Goal: Task Accomplishment & Management: Use online tool/utility

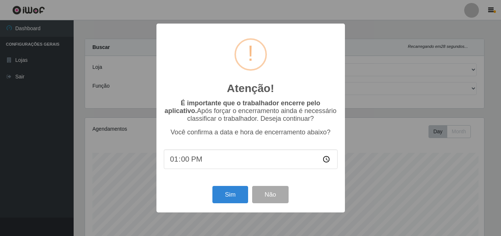
select select "201"
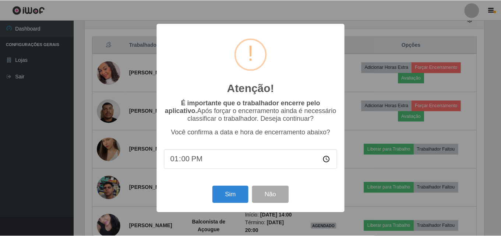
scroll to position [153, 401]
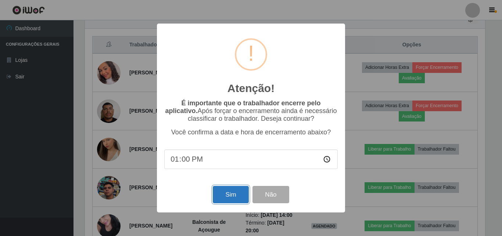
click at [234, 200] on button "Sim" at bounding box center [231, 194] width 36 height 17
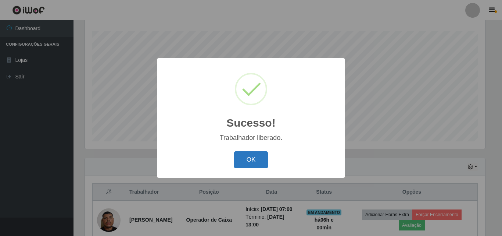
click at [258, 159] on button "OK" at bounding box center [251, 159] width 34 height 17
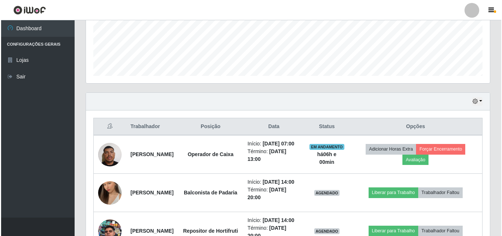
scroll to position [195, 0]
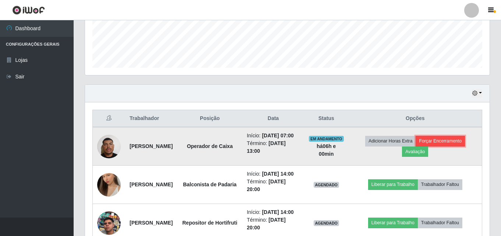
click at [448, 145] on button "Forçar Encerramento" at bounding box center [439, 141] width 49 height 10
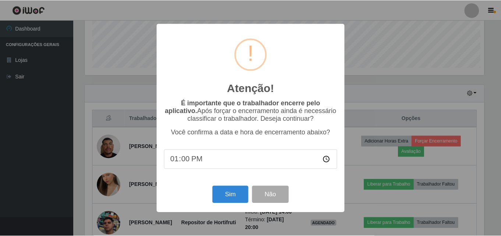
scroll to position [153, 401]
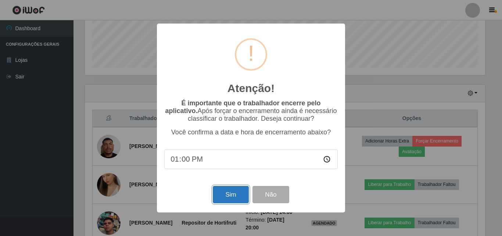
click at [235, 193] on button "Sim" at bounding box center [231, 194] width 36 height 17
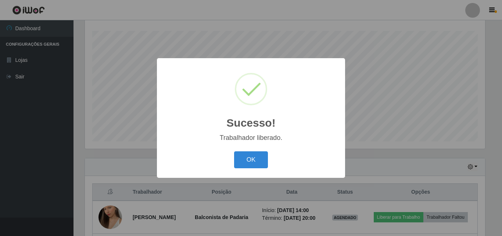
click at [228, 167] on div "OK Cancel" at bounding box center [251, 159] width 174 height 21
click at [244, 161] on button "OK" at bounding box center [251, 159] width 34 height 17
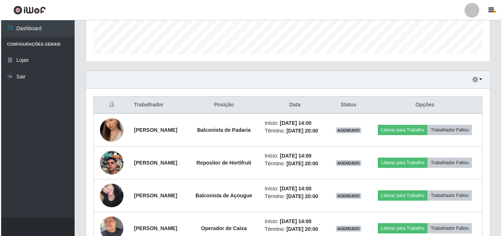
scroll to position [232, 0]
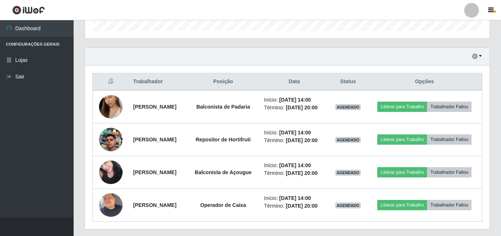
click at [294, 11] on header "Perfil Alterar Senha Sair" at bounding box center [250, 10] width 501 height 20
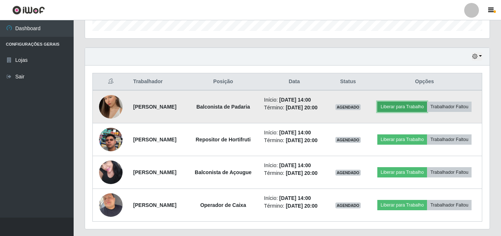
click at [408, 109] on button "Liberar para Trabalho" at bounding box center [402, 107] width 50 height 10
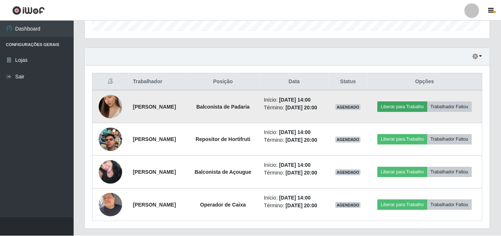
scroll to position [153, 401]
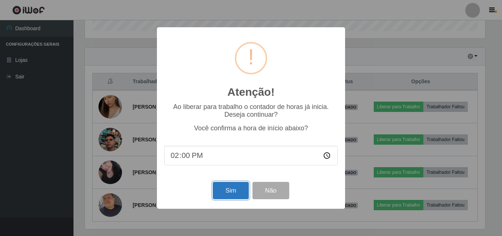
click at [225, 190] on button "Sim" at bounding box center [231, 190] width 36 height 17
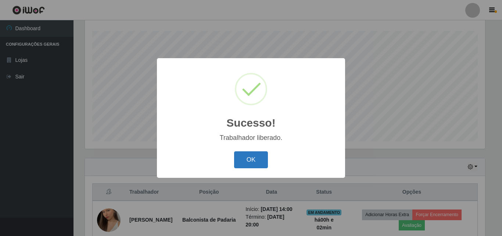
click at [264, 154] on button "OK" at bounding box center [251, 159] width 34 height 17
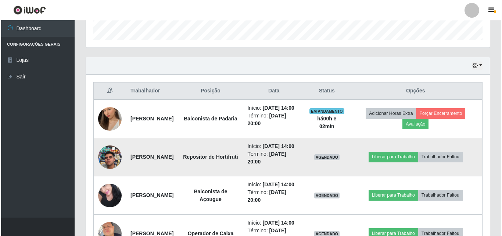
scroll to position [232, 0]
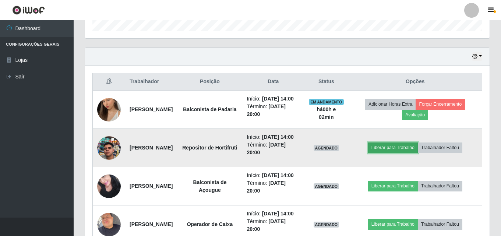
click at [386, 153] on button "Liberar para Trabalho" at bounding box center [393, 147] width 50 height 10
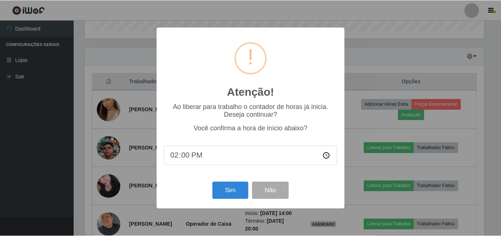
scroll to position [153, 401]
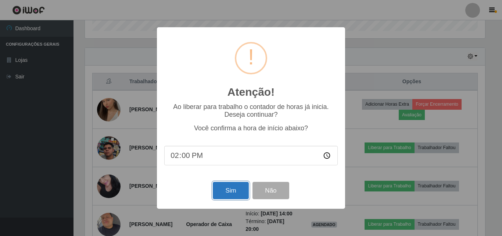
click at [219, 199] on button "Sim" at bounding box center [231, 190] width 36 height 17
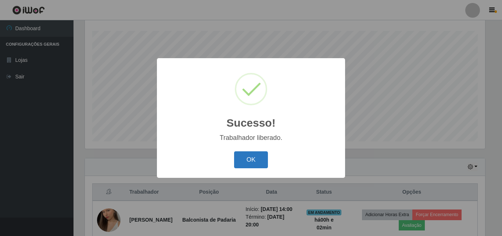
click at [249, 158] on button "OK" at bounding box center [251, 159] width 34 height 17
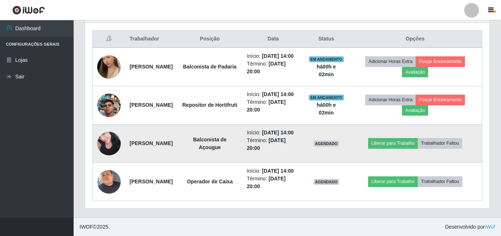
scroll to position [306, 0]
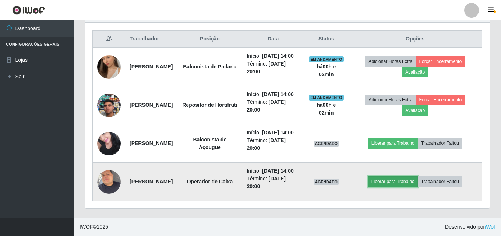
click at [393, 178] on button "Liberar para Trabalho" at bounding box center [393, 181] width 50 height 10
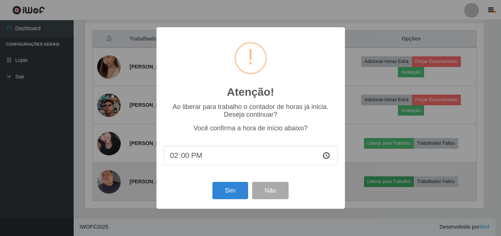
scroll to position [153, 401]
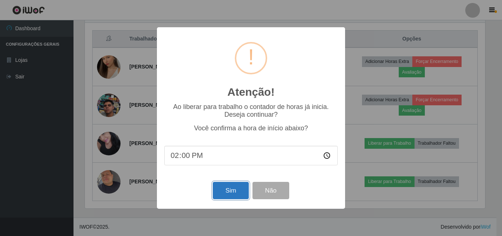
click at [240, 192] on button "Sim" at bounding box center [231, 190] width 36 height 17
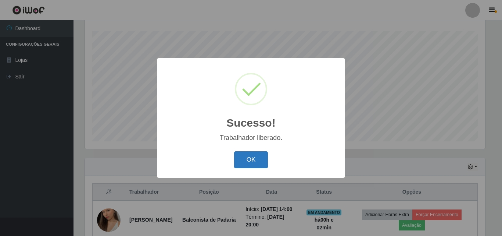
click at [255, 162] on button "OK" at bounding box center [251, 159] width 34 height 17
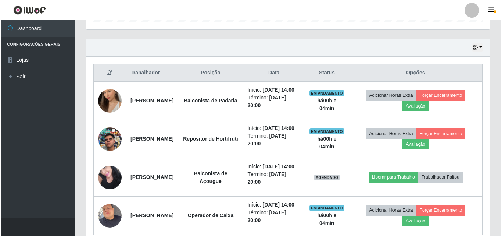
scroll to position [306, 0]
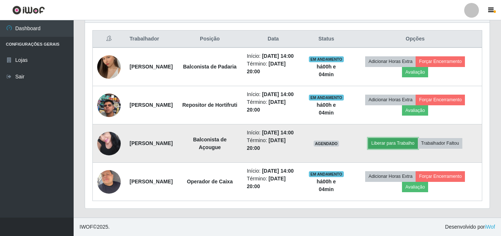
click at [391, 138] on button "Liberar para Trabalho" at bounding box center [393, 143] width 50 height 10
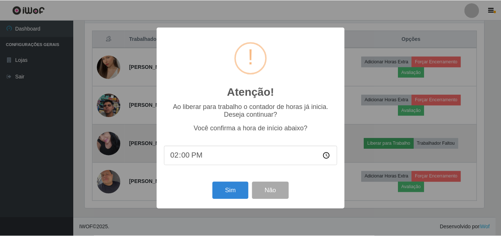
scroll to position [153, 401]
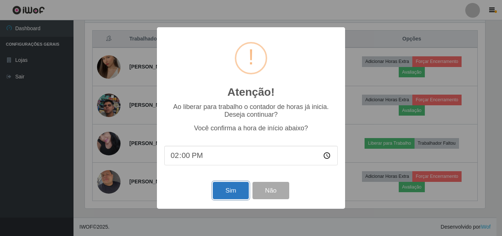
click at [234, 196] on button "Sim" at bounding box center [231, 190] width 36 height 17
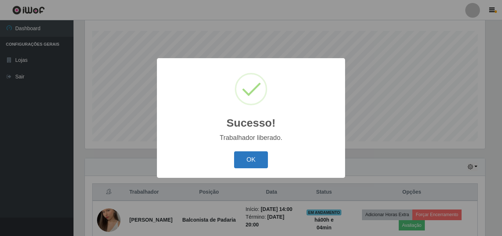
click at [243, 163] on button "OK" at bounding box center [251, 159] width 34 height 17
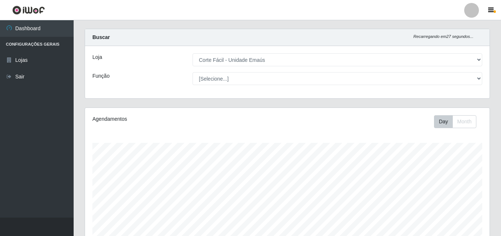
scroll to position [0, 0]
